Goal: Task Accomplishment & Management: Complete application form

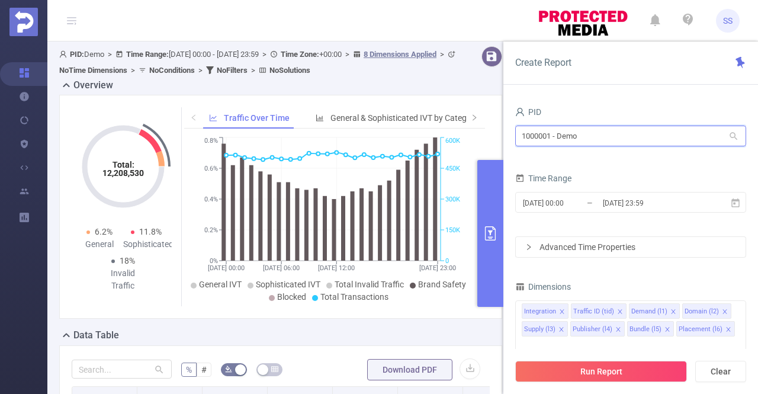
drag, startPoint x: 599, startPoint y: 134, endPoint x: 444, endPoint y: 143, distance: 154.8
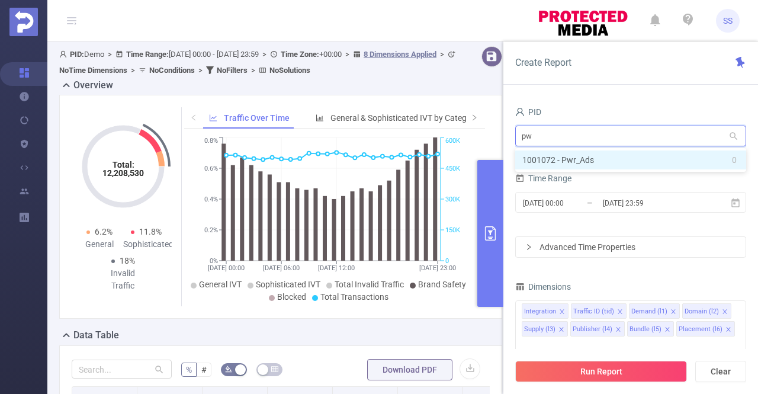
type input "pwr"
click at [553, 160] on li "1001072 - Pwr_Ads 0" at bounding box center [630, 159] width 231 height 19
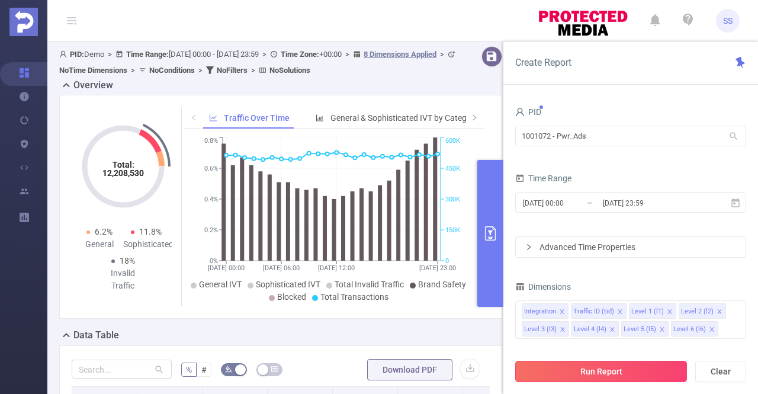
click at [609, 371] on button "Run Report" at bounding box center [601, 371] width 172 height 21
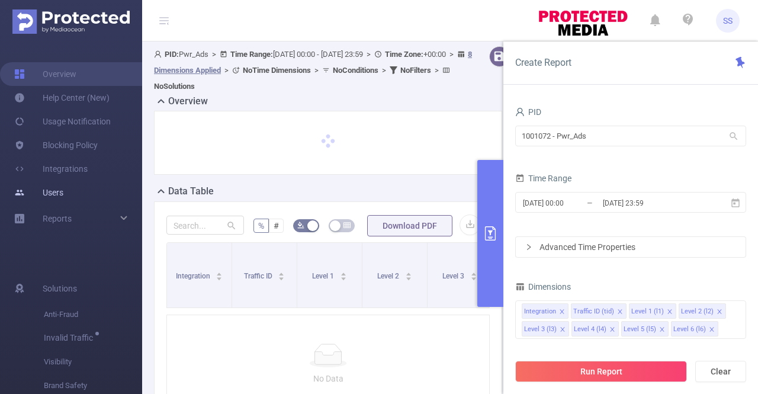
click at [63, 192] on link "Users" at bounding box center [38, 193] width 49 height 24
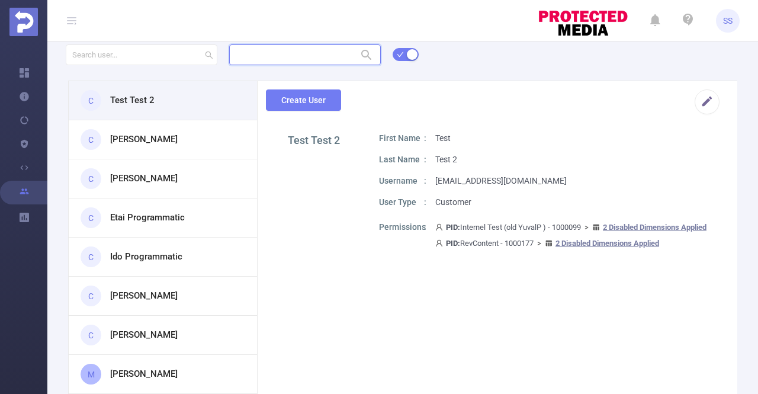
click at [246, 57] on input "text" at bounding box center [305, 54] width 152 height 21
click at [309, 78] on li "1001072 - Pwr_Ads 0" at bounding box center [305, 78] width 152 height 19
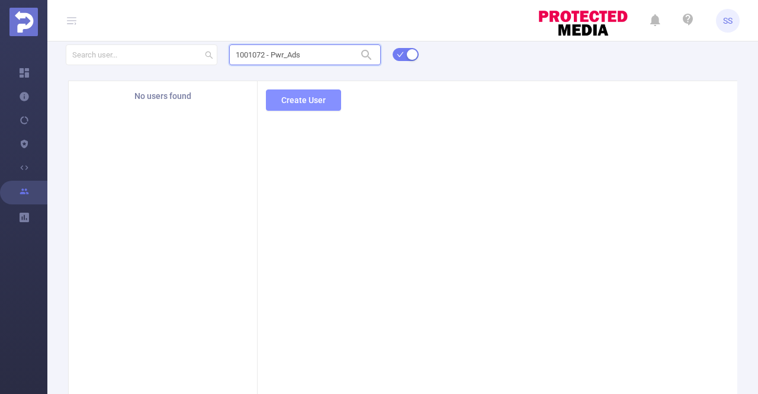
type input "1001072 - Pwr_Ads"
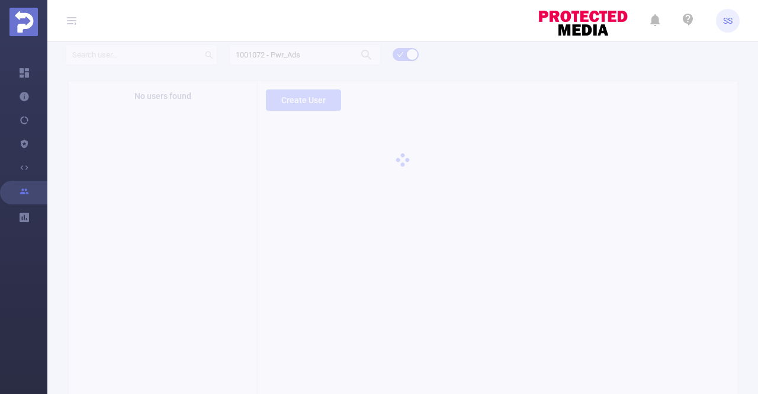
click at [305, 103] on div "1001072 - Pwr_Ads 1001072 - Pwr_Ads No users found Create User 1" at bounding box center [402, 237] width 711 height 392
click at [326, 96] on button "Create User" at bounding box center [303, 99] width 75 height 21
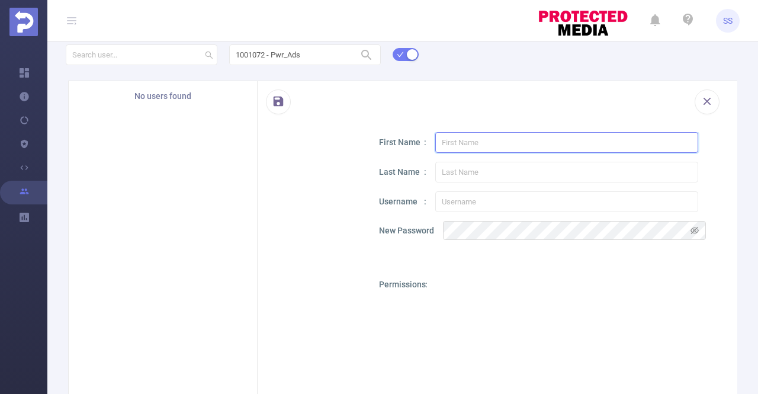
click at [491, 137] on input "text" at bounding box center [566, 142] width 263 height 21
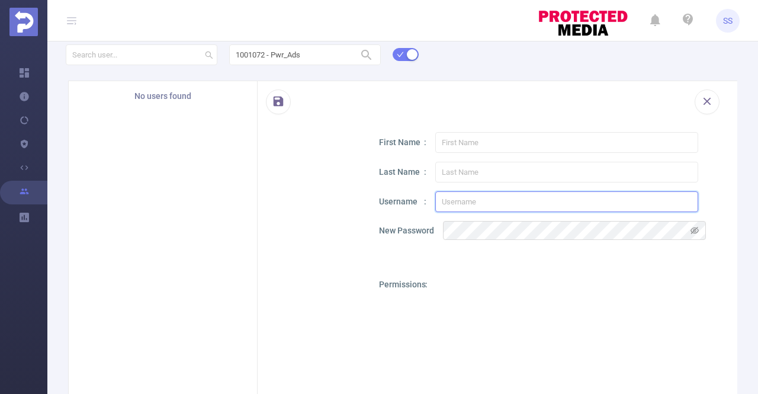
click at [467, 208] on input "text" at bounding box center [566, 201] width 263 height 21
paste input "Victor@pwr-ads.com"
type input "Victor@pwr-ads.com"
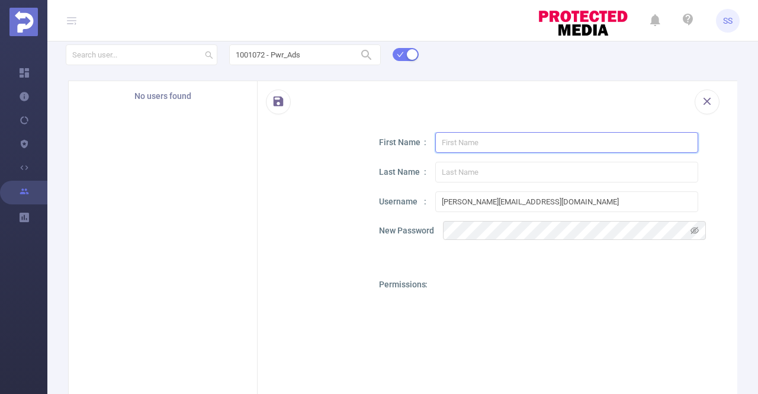
click at [476, 144] on input "text" at bounding box center [566, 142] width 263 height 21
type input "Victor"
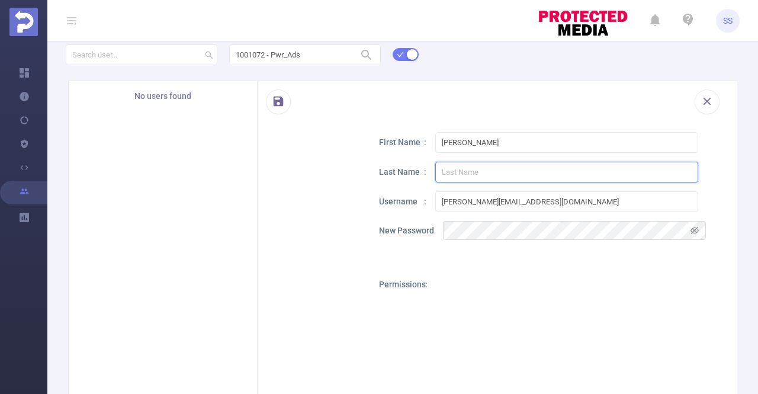
click at [475, 174] on input "text" at bounding box center [566, 172] width 263 height 21
type input "Pwr ads"
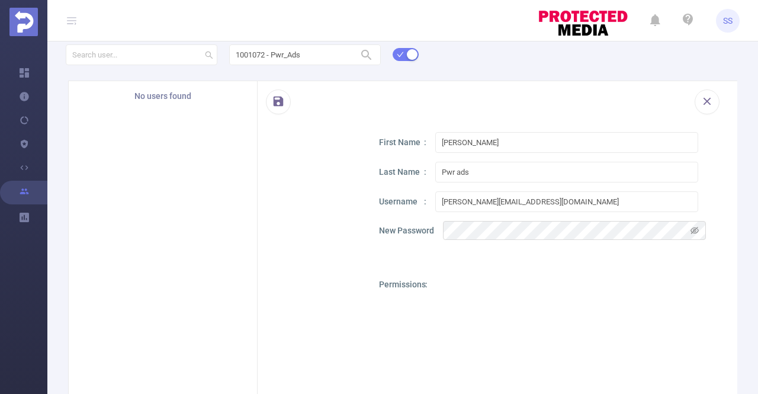
click at [291, 211] on div at bounding box center [313, 386] width 71 height 508
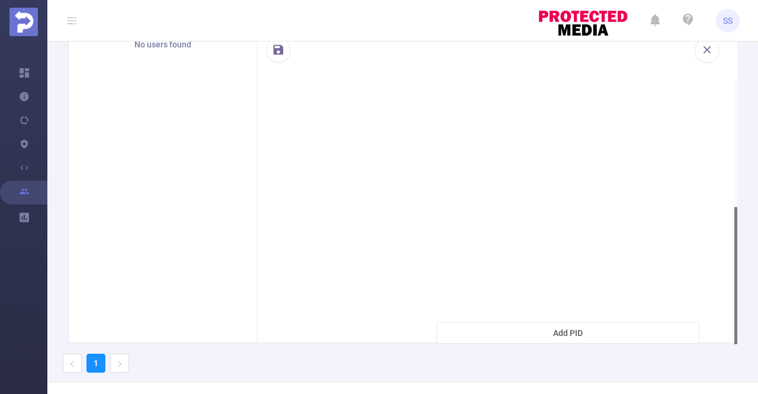
scroll to position [89, 0]
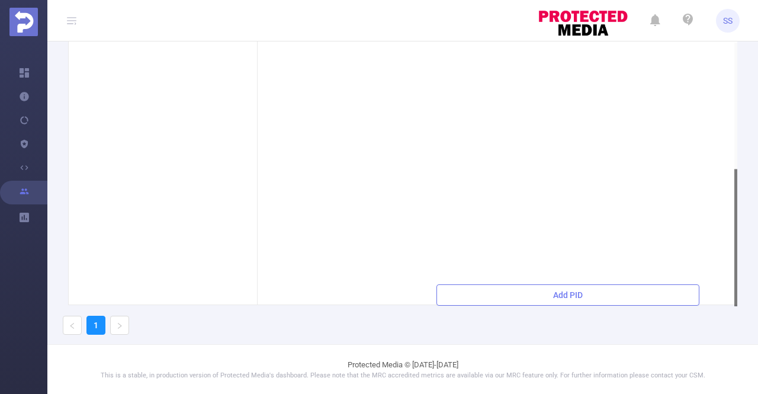
click at [566, 288] on button "Add PID" at bounding box center [567, 294] width 263 height 21
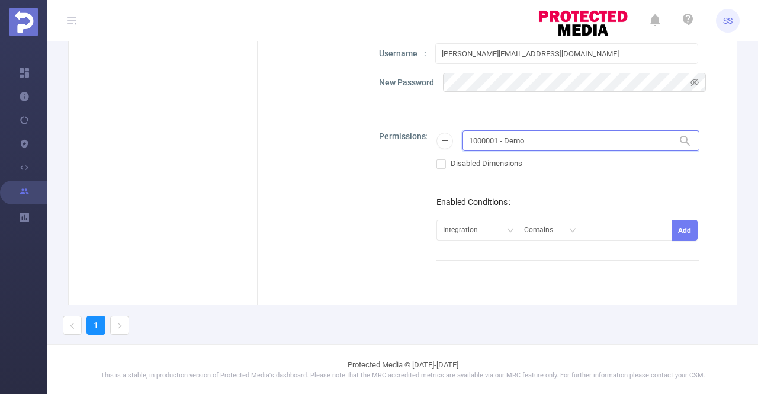
drag, startPoint x: 542, startPoint y: 140, endPoint x: 429, endPoint y: 144, distance: 112.6
click at [429, 140] on div "Permissions 1000001 - Demo 1000001 - Demo Disabled Dimensions Enabled Condition…" at bounding box center [548, 306] width 338 height 353
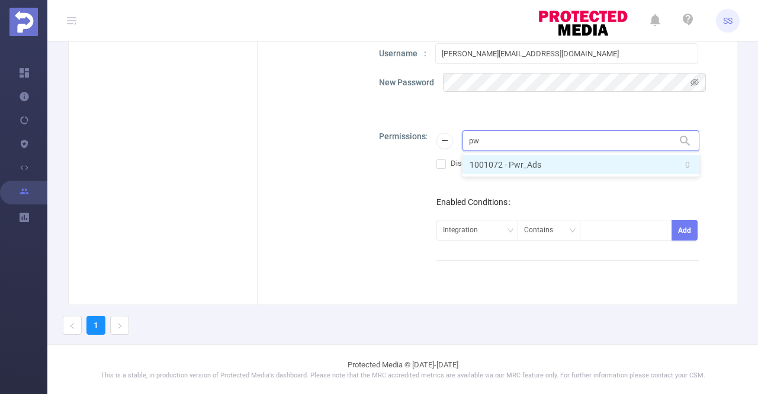
type input "pwr"
click at [502, 161] on li "1001072 - Pwr_Ads 0" at bounding box center [581, 164] width 237 height 19
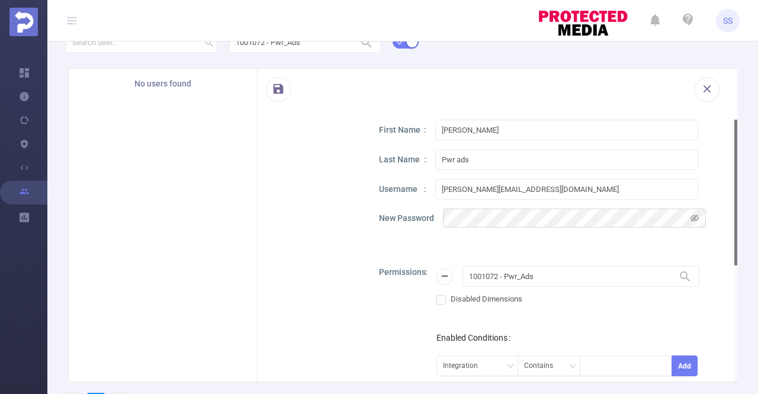
scroll to position [0, 0]
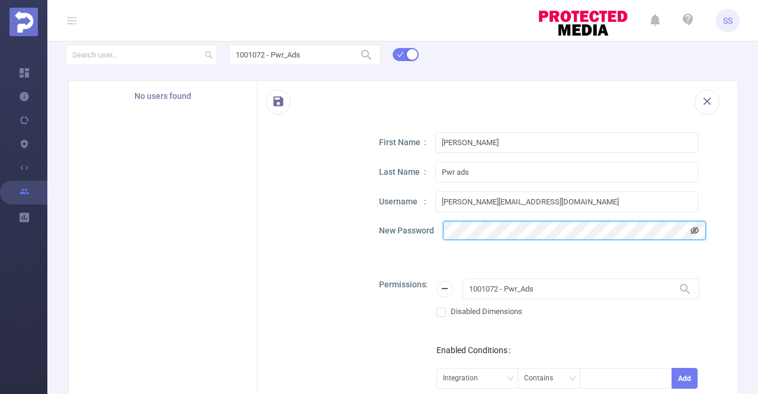
click at [695, 227] on icon "icon: eye-invisible" at bounding box center [695, 230] width 8 height 7
drag, startPoint x: 544, startPoint y: 207, endPoint x: 432, endPoint y: 204, distance: 112.0
click at [432, 204] on div "Username Victor@pwr-ads.com" at bounding box center [548, 201] width 338 height 21
click at [275, 102] on button "button" at bounding box center [278, 101] width 25 height 25
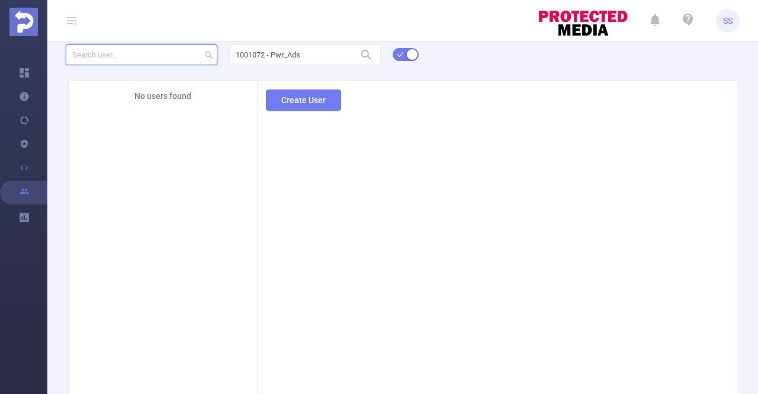
click at [156, 62] on input "text" at bounding box center [142, 54] width 152 height 21
click at [384, 187] on section "Create User" at bounding box center [498, 238] width 480 height 314
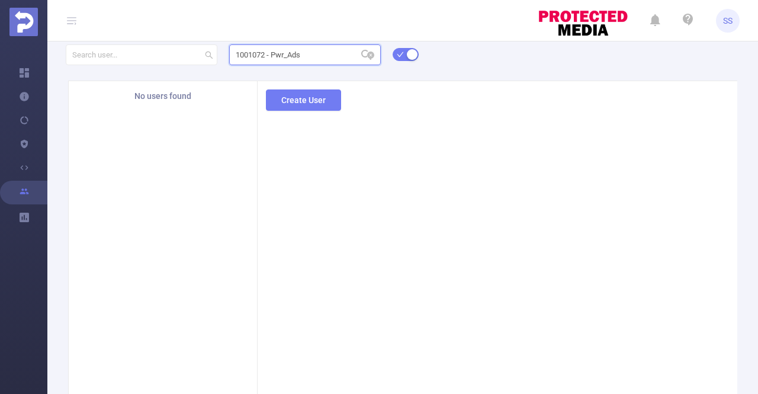
click at [321, 53] on input "1001072 - Pwr_Ads" at bounding box center [305, 54] width 152 height 21
click at [320, 53] on input "1001072 - Pwr_Ads" at bounding box center [305, 54] width 152 height 21
click at [373, 53] on icon "icon: close-circle" at bounding box center [370, 55] width 7 height 7
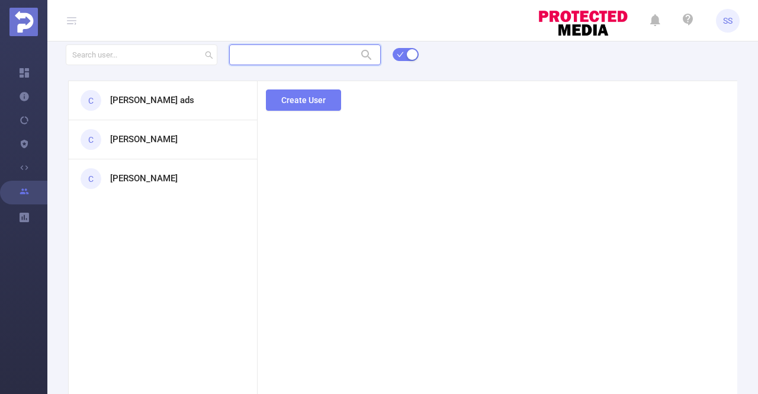
click at [321, 58] on input "text" at bounding box center [305, 54] width 152 height 21
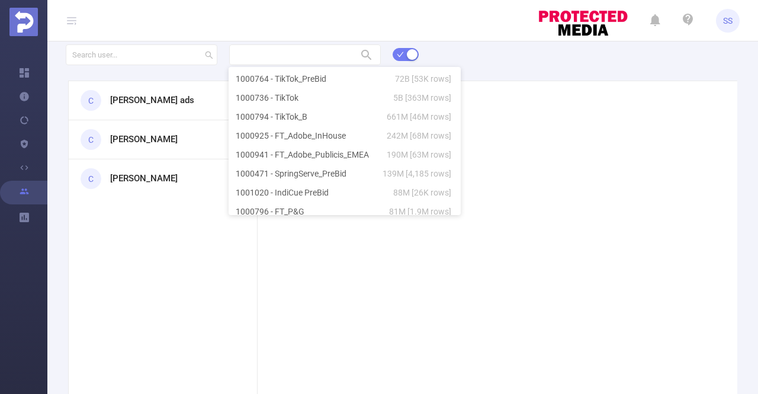
click at [167, 103] on h3 "Victor Pwr ads" at bounding box center [152, 101] width 84 height 14
